Goal: Task Accomplishment & Management: Use online tool/utility

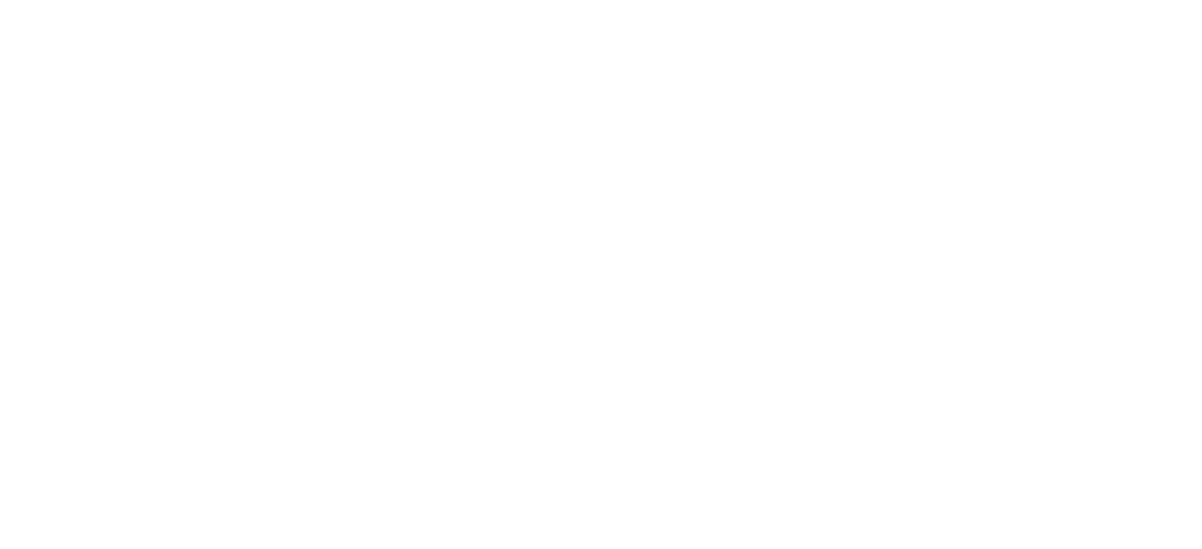
scroll to position [145, 0]
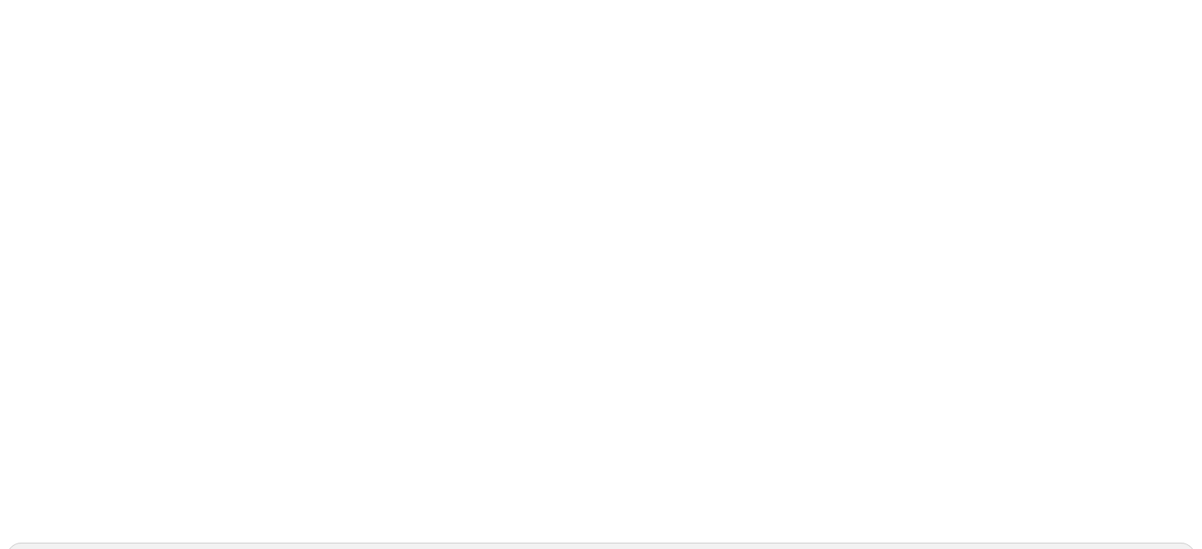
scroll to position [145, 0]
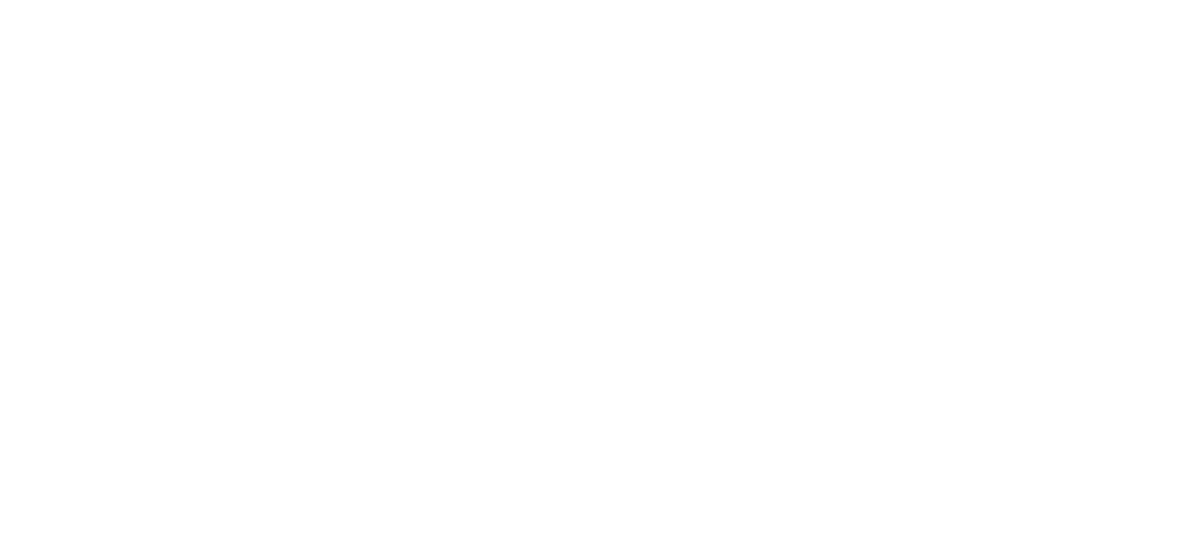
scroll to position [145, 0]
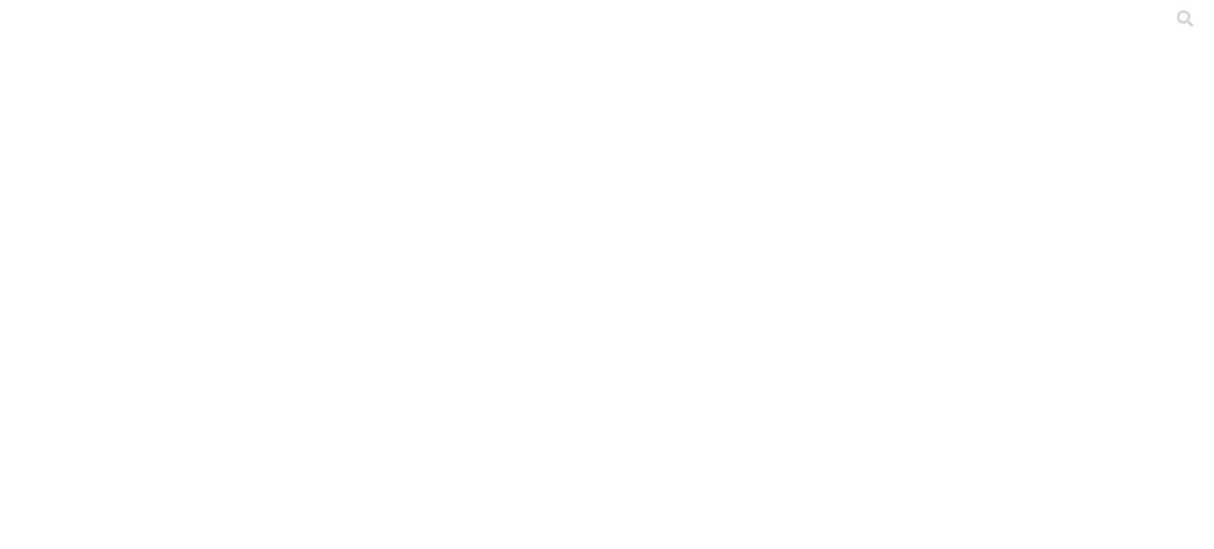
type input "preme"
